Goal: Transaction & Acquisition: Purchase product/service

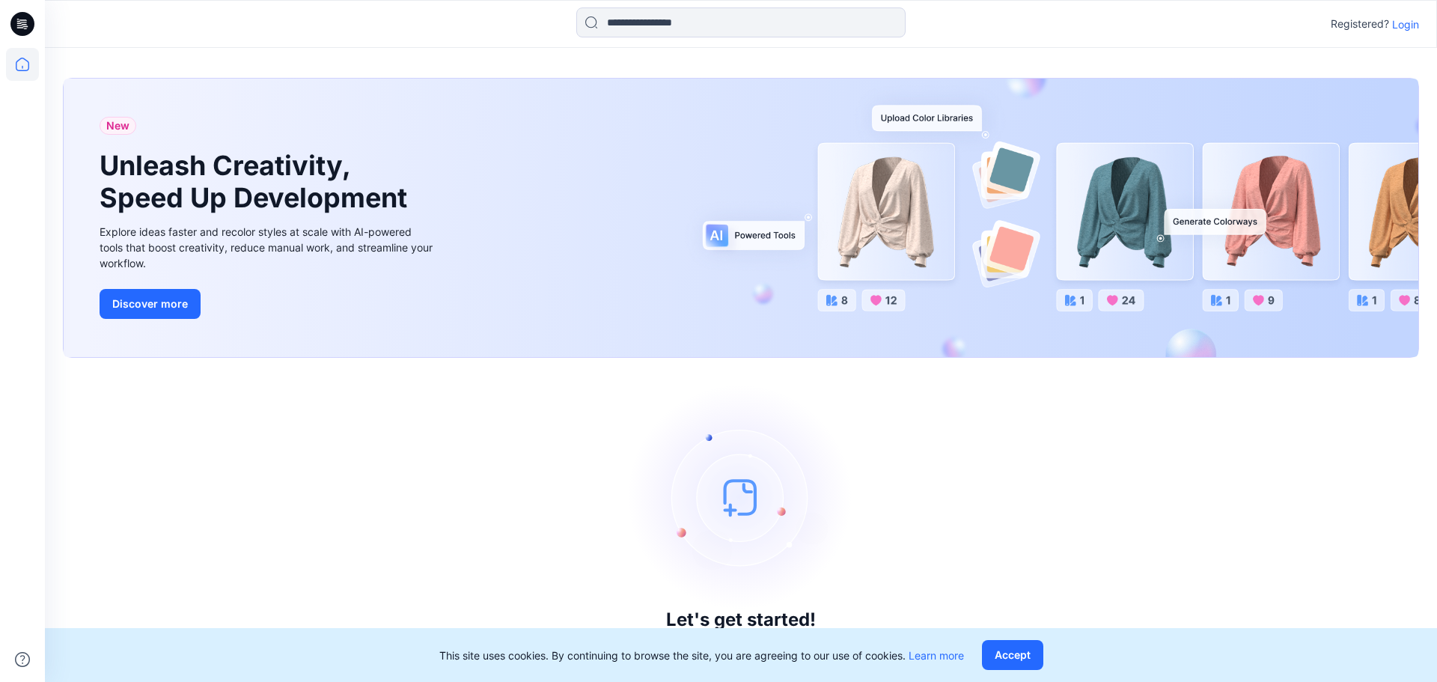
click at [930, 19] on p "Login" at bounding box center [1405, 24] width 27 height 16
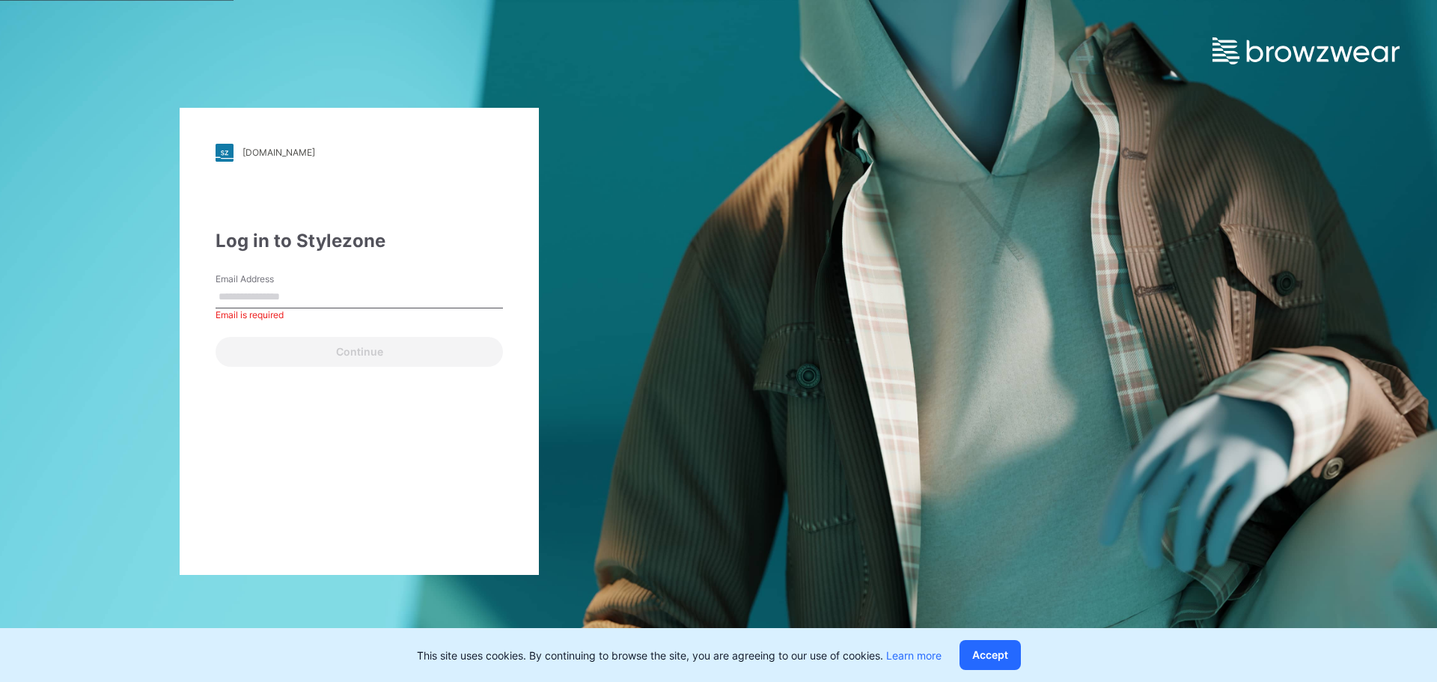
drag, startPoint x: 321, startPoint y: 280, endPoint x: 324, endPoint y: 290, distance: 10.9
click at [320, 281] on div "Email Address Email is required" at bounding box center [359, 294] width 287 height 45
click at [326, 305] on input "Email Address" at bounding box center [359, 297] width 287 height 22
type input "**********"
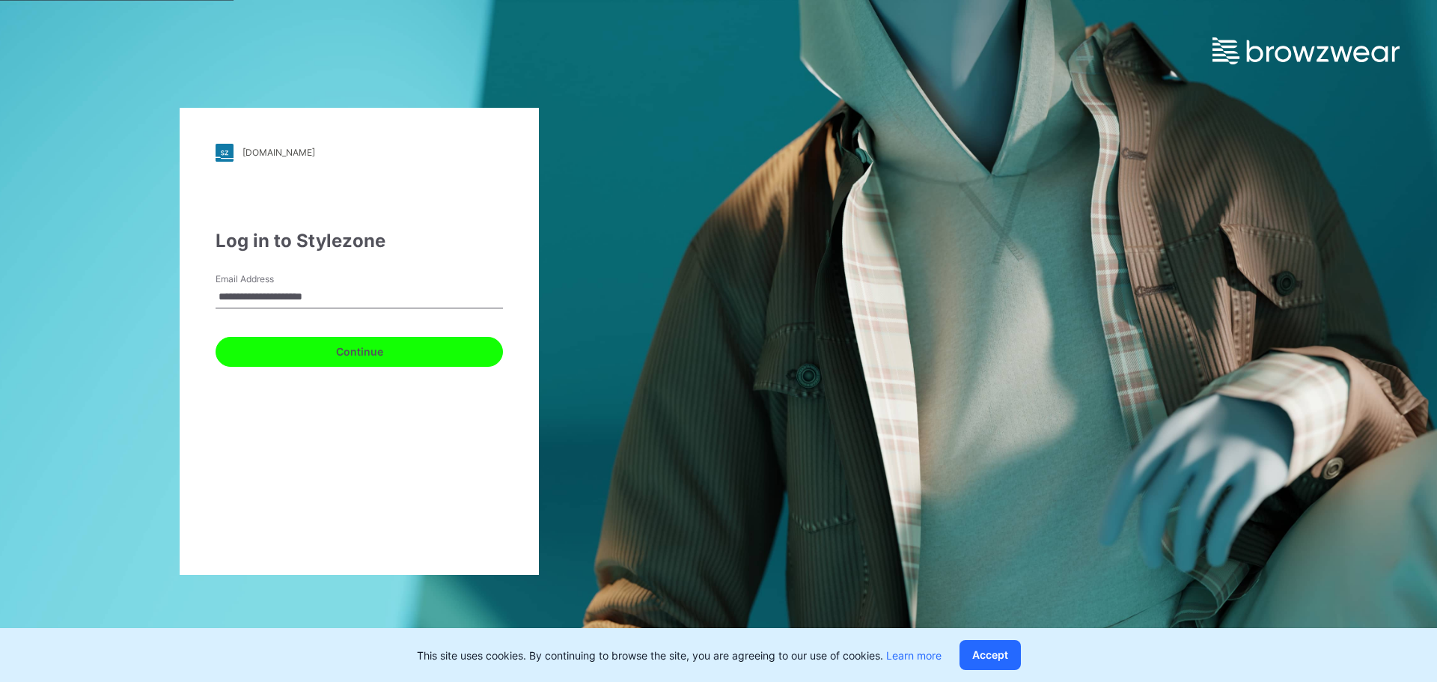
click at [332, 353] on button "Continue" at bounding box center [359, 352] width 287 height 30
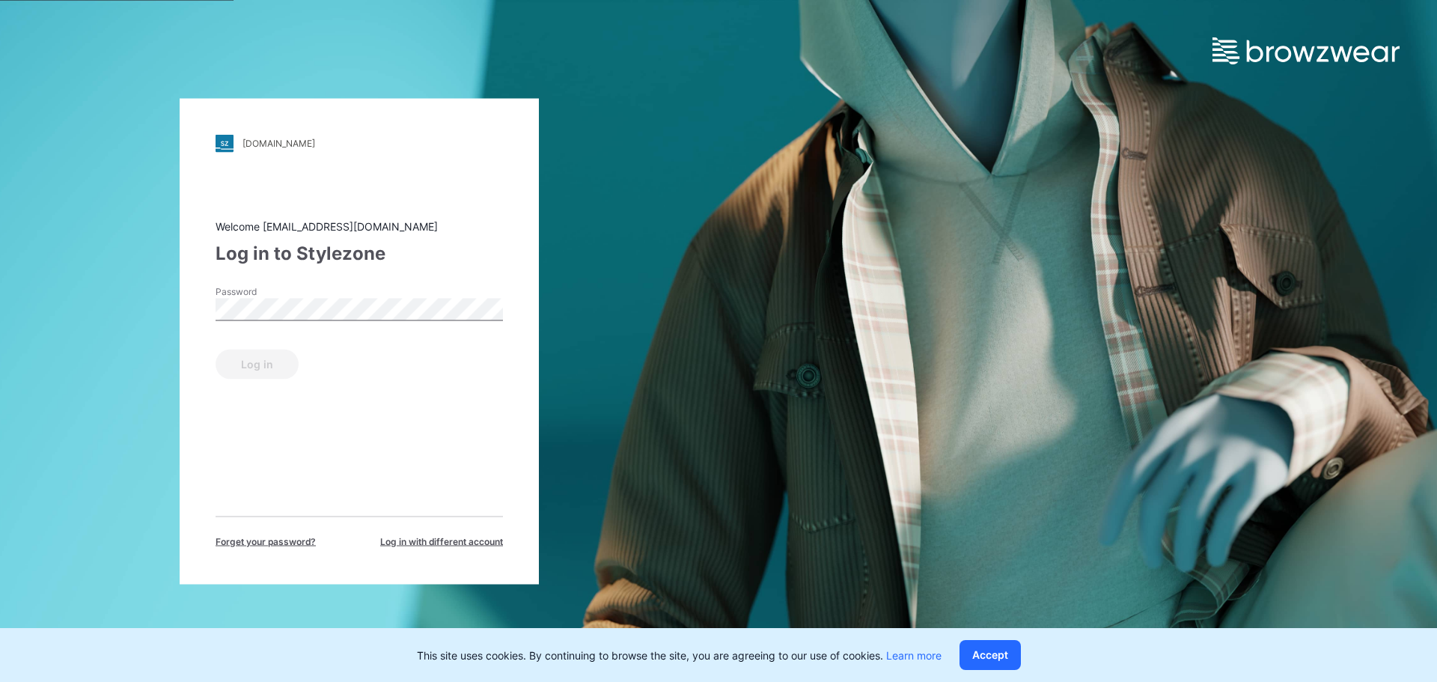
click at [284, 297] on label "Password" at bounding box center [268, 290] width 105 height 13
click at [265, 363] on button "Log in" at bounding box center [257, 364] width 83 height 30
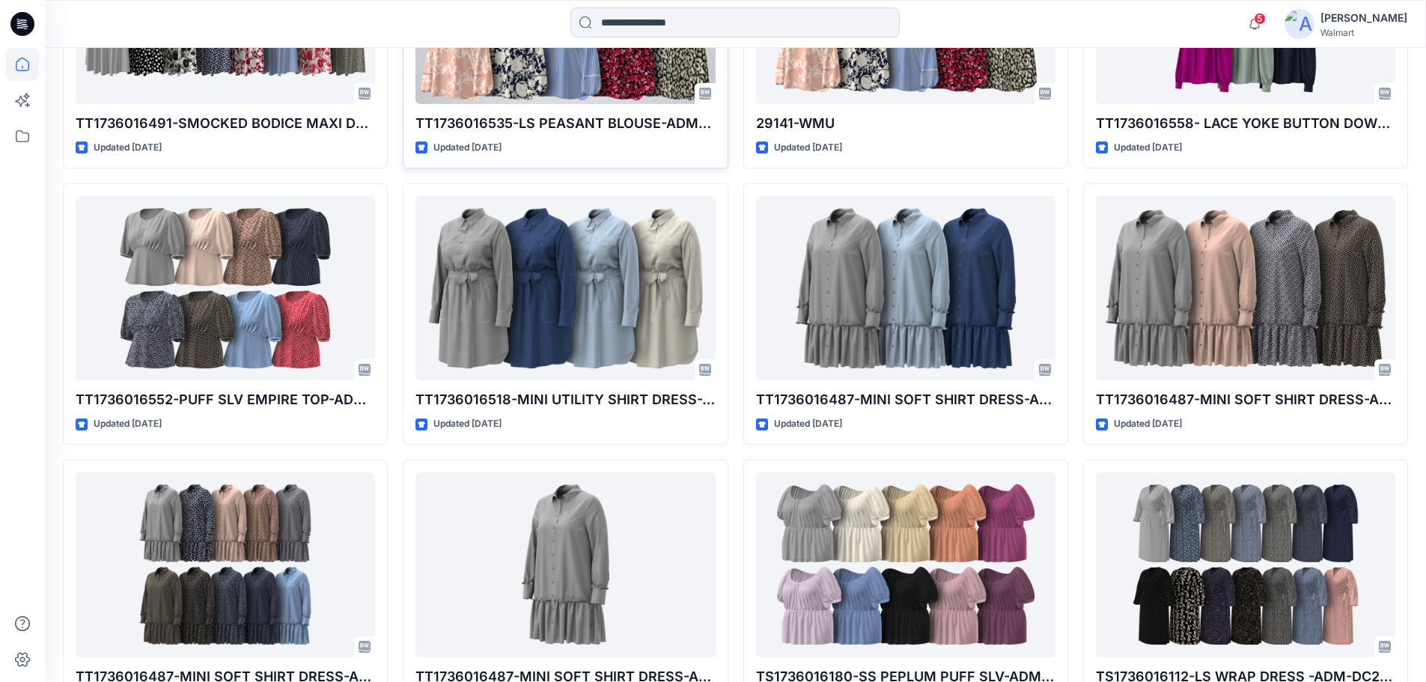
scroll to position [3957, 0]
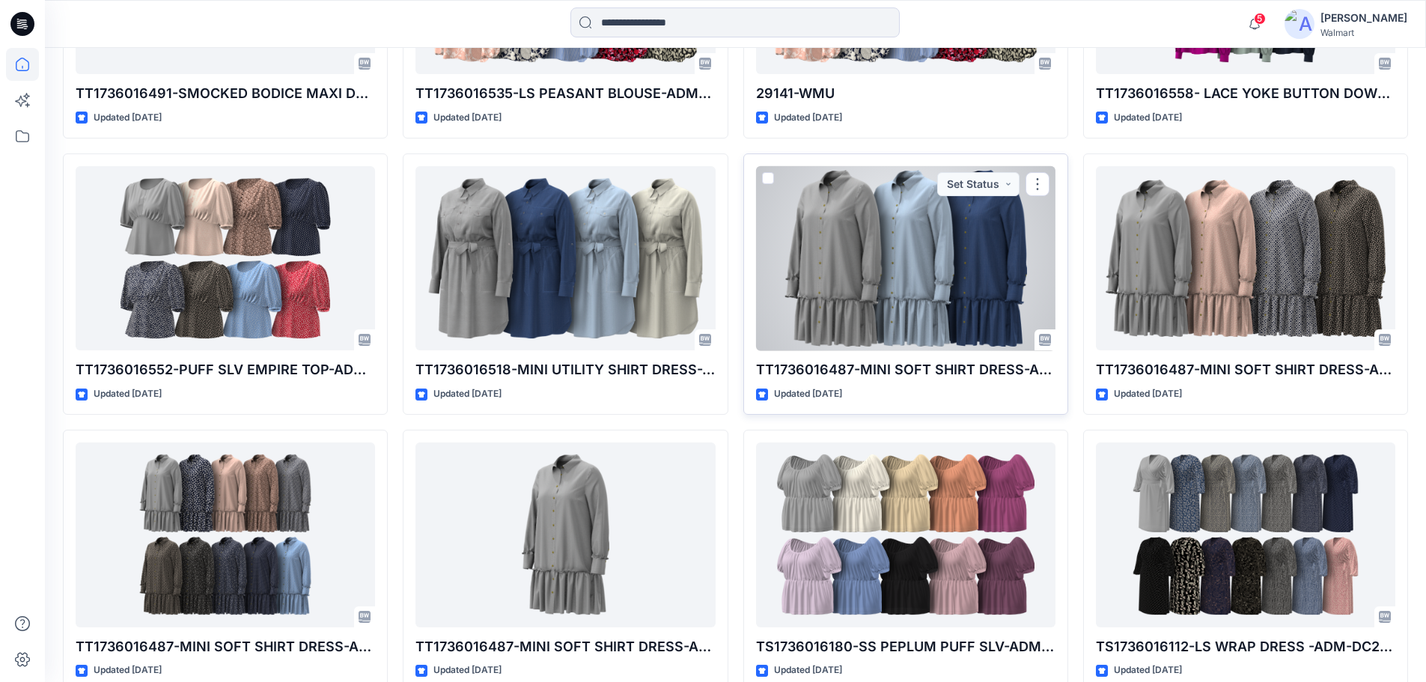
click at [875, 229] on div at bounding box center [905, 258] width 299 height 185
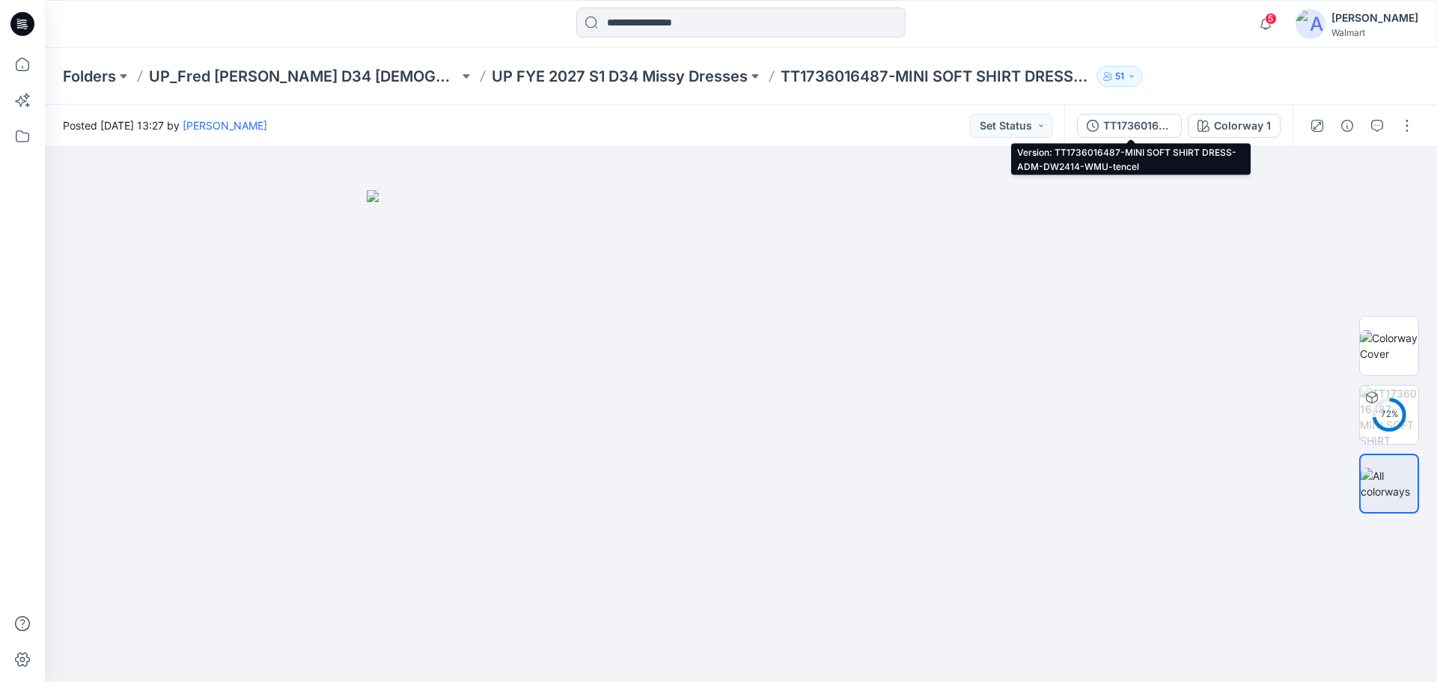
click at [930, 128] on div "TT1736016487-MINI SOFT SHIRT DRESS-ADM-DW2414-WMU-tencel" at bounding box center [1137, 126] width 69 height 16
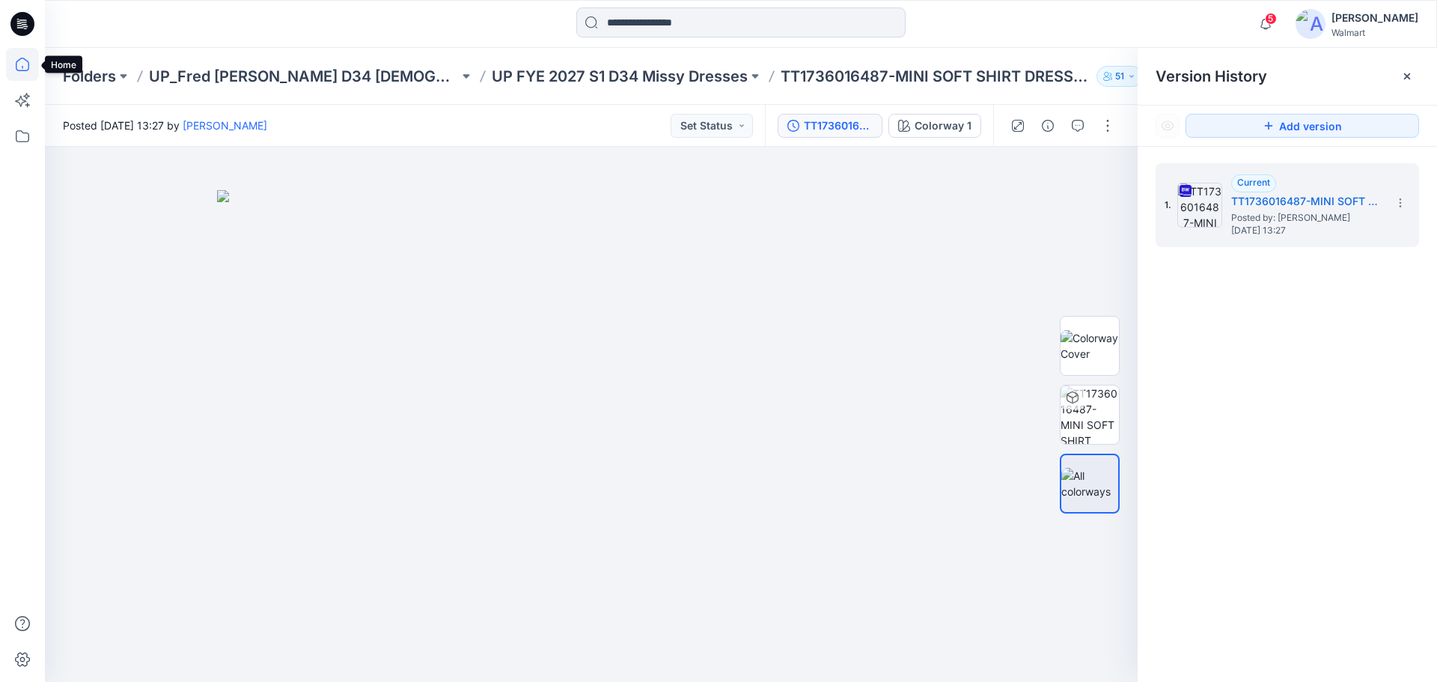
click at [18, 68] on icon at bounding box center [22, 64] width 33 height 33
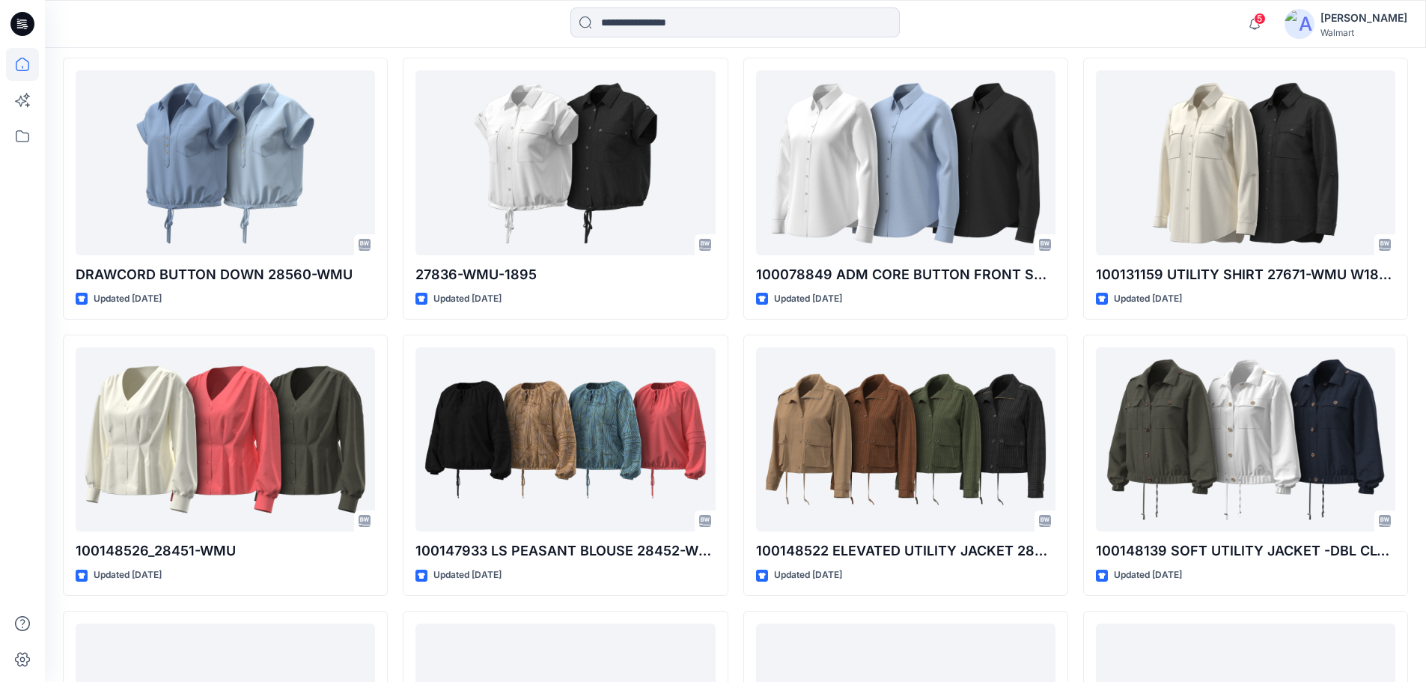
scroll to position [12628, 0]
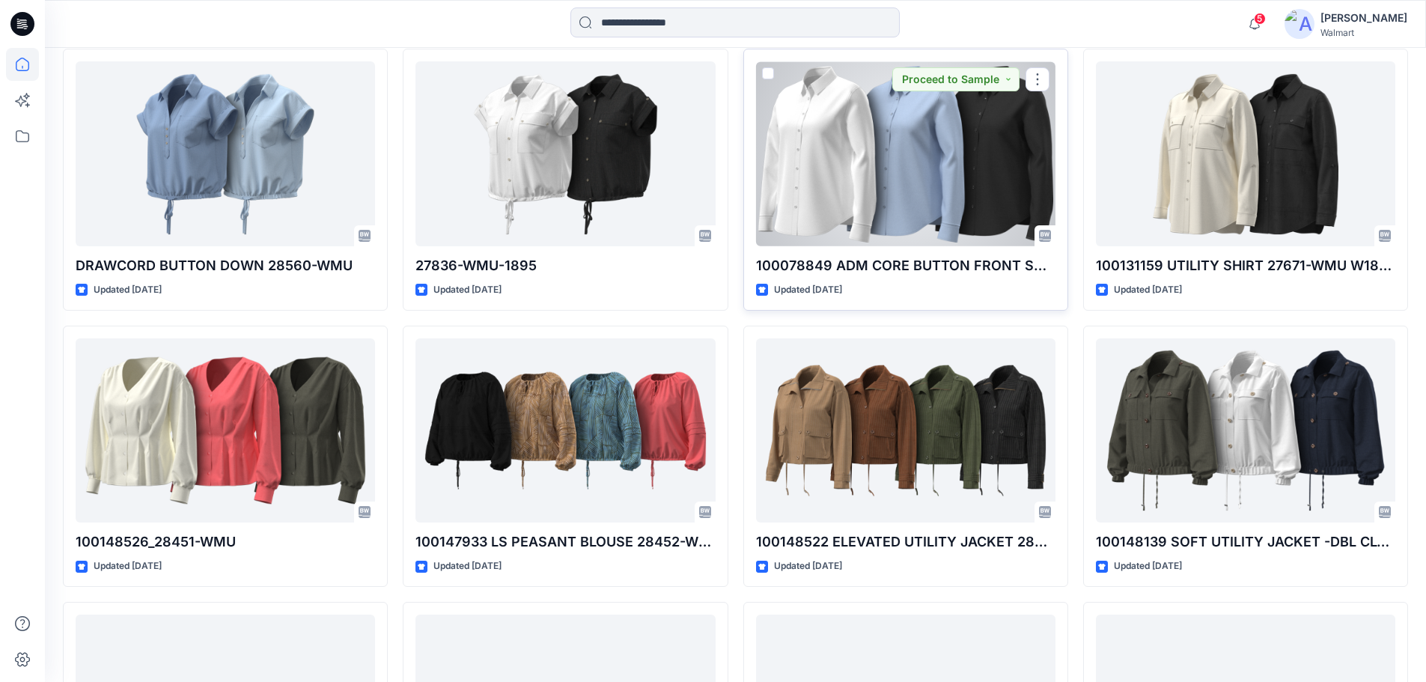
click at [859, 147] on div at bounding box center [905, 153] width 299 height 185
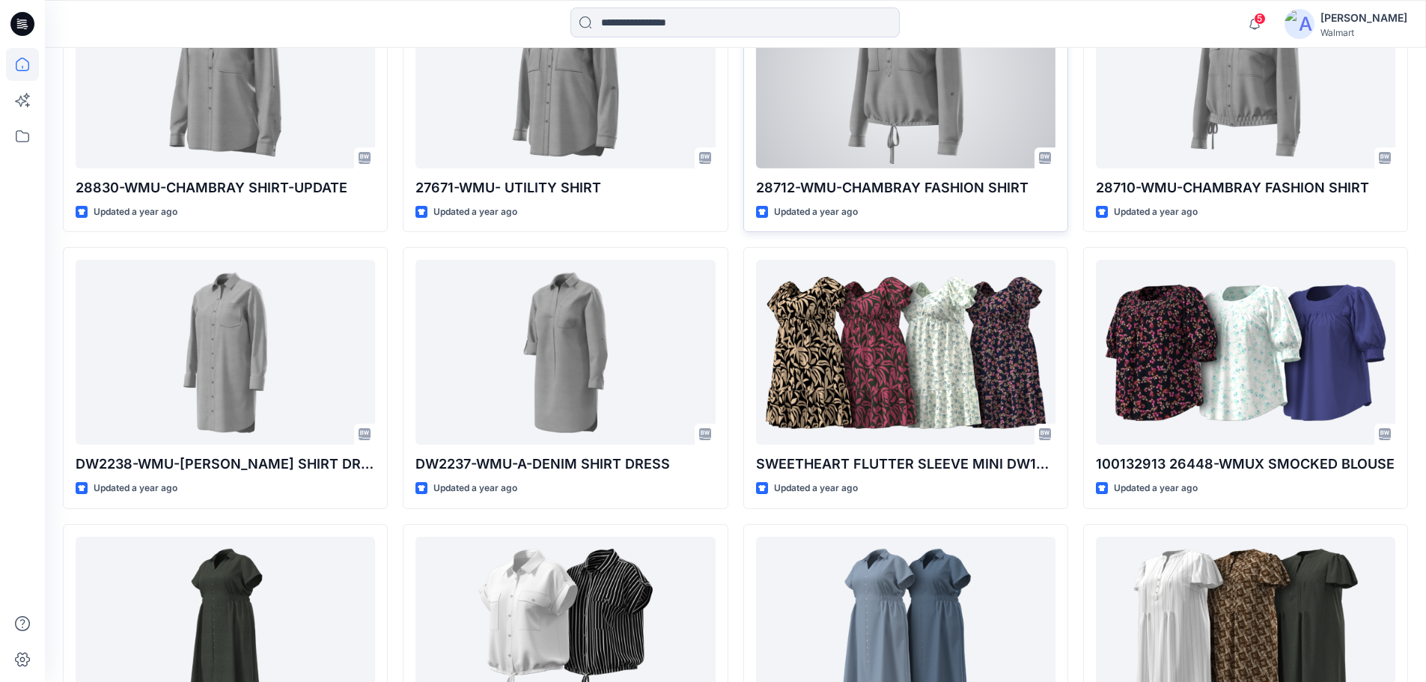
scroll to position [13901, 0]
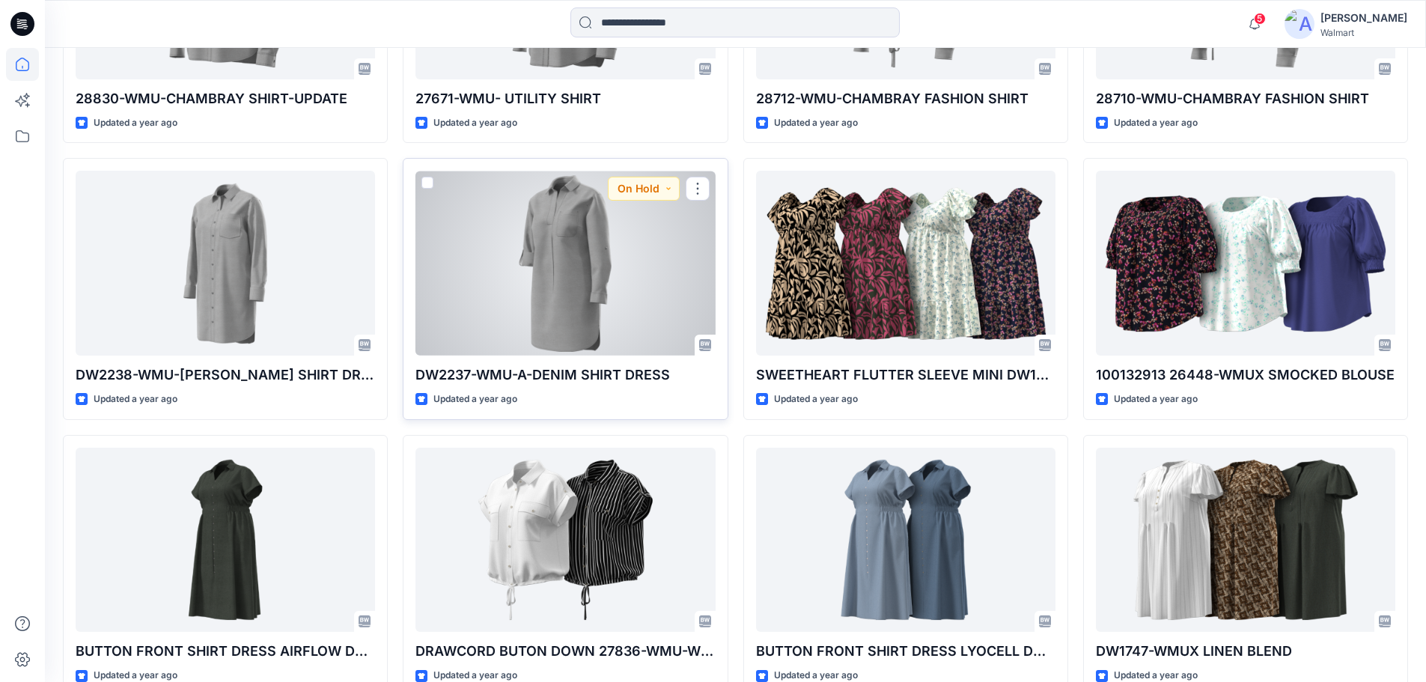
click at [531, 230] on div at bounding box center [564, 263] width 299 height 185
